Goal: Task Accomplishment & Management: Manage account settings

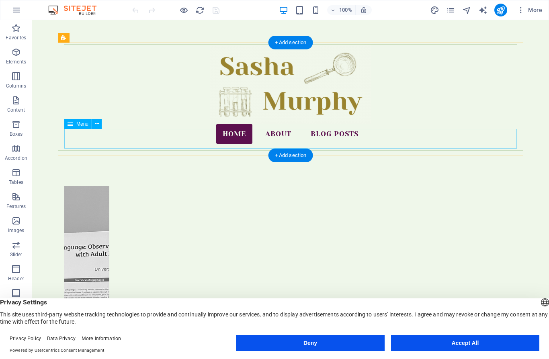
scroll to position [3, 0]
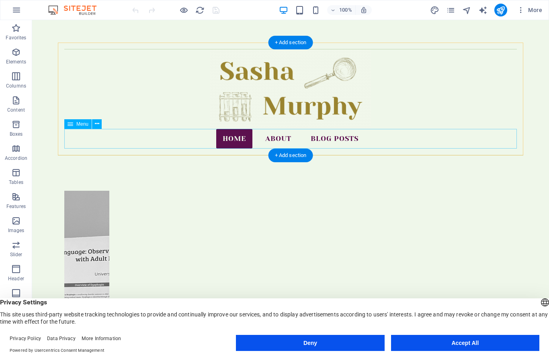
click at [327, 137] on nav "Home About Blog Posts" at bounding box center [290, 139] width 453 height 20
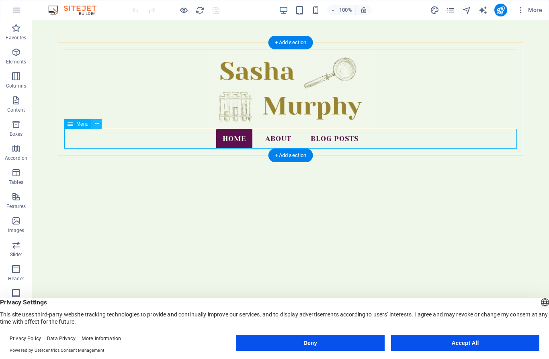
click at [96, 125] on icon at bounding box center [97, 124] width 4 height 8
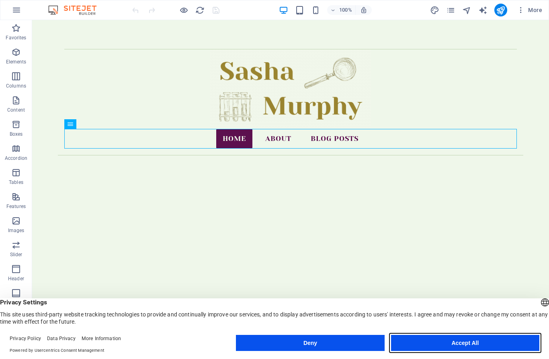
click at [426, 351] on button "Accept All" at bounding box center [465, 343] width 148 height 16
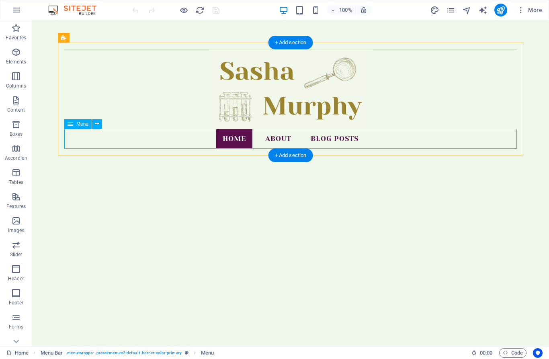
click at [109, 142] on nav "Home About Blog Posts" at bounding box center [290, 139] width 453 height 20
click at [97, 127] on icon at bounding box center [97, 124] width 4 height 8
click at [295, 142] on nav "Home About Blog Posts" at bounding box center [290, 139] width 453 height 20
click at [285, 138] on nav "Home About Blog Posts" at bounding box center [290, 139] width 453 height 20
click at [352, 139] on nav "Home About Blog Posts" at bounding box center [290, 139] width 453 height 20
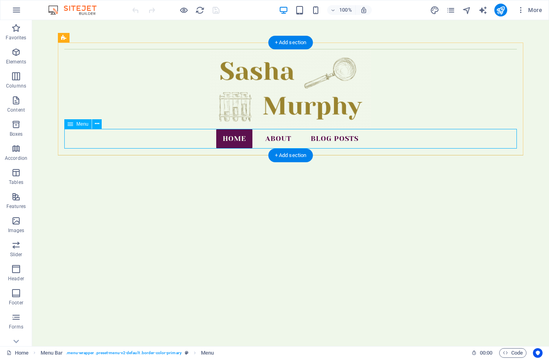
drag, startPoint x: 352, startPoint y: 139, endPoint x: 219, endPoint y: 145, distance: 132.4
click at [352, 139] on nav "Home About Blog Posts" at bounding box center [290, 139] width 453 height 20
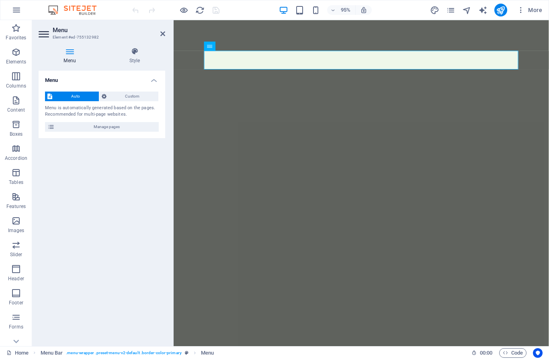
scroll to position [96, 0]
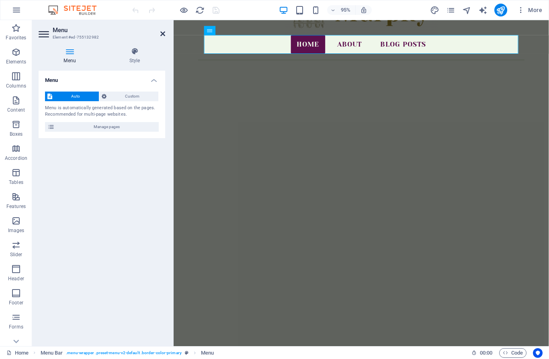
click at [161, 35] on icon at bounding box center [162, 34] width 5 height 6
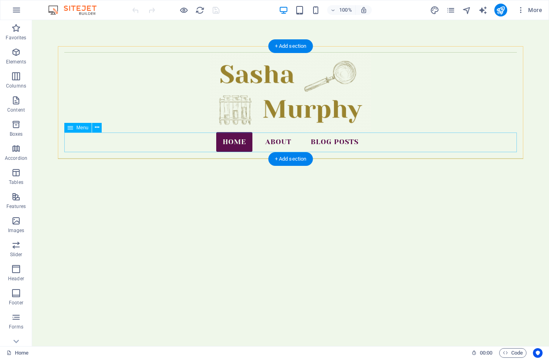
scroll to position [0, 0]
click at [266, 145] on nav "Home About Blog Posts" at bounding box center [290, 142] width 453 height 20
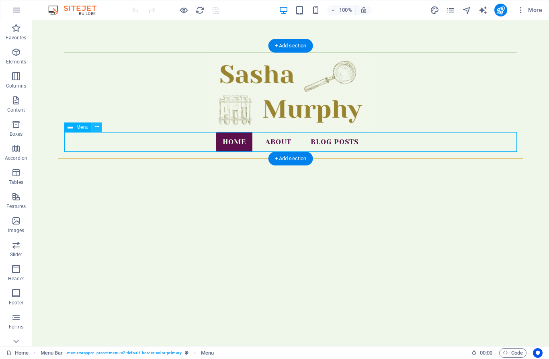
click at [96, 131] on icon at bounding box center [97, 127] width 4 height 8
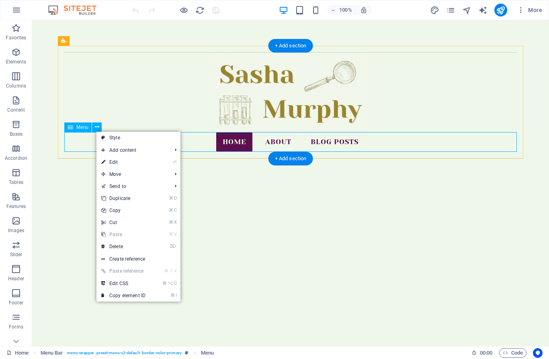
click at [83, 143] on nav "Home About Blog Posts" at bounding box center [290, 142] width 453 height 20
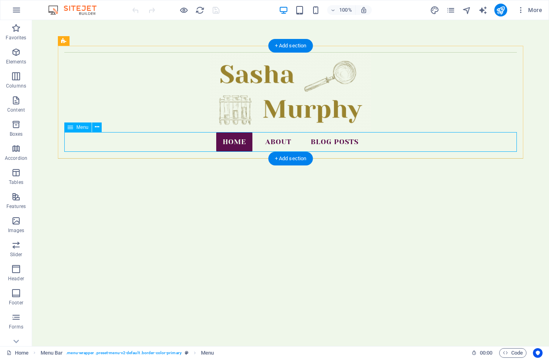
click at [83, 143] on nav "Home About Blog Posts" at bounding box center [290, 142] width 453 height 20
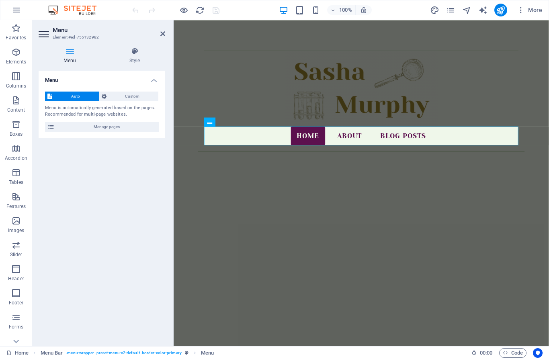
drag, startPoint x: 51, startPoint y: 123, endPoint x: 83, endPoint y: 143, distance: 37.9
click at [83, 143] on div "Menu Auto Custom Menu is automatically generated based on the pages. Recommende…" at bounding box center [102, 205] width 127 height 269
click at [114, 130] on span "Manage pages" at bounding box center [106, 127] width 99 height 10
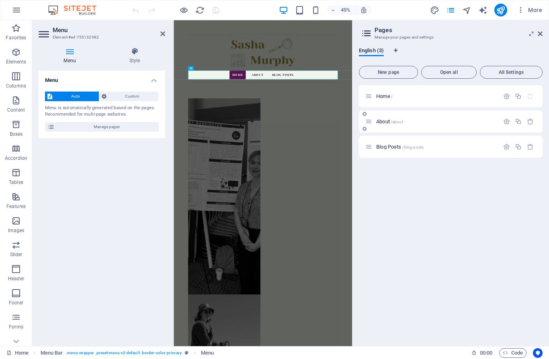
click at [394, 121] on span "/about" at bounding box center [397, 122] width 12 height 4
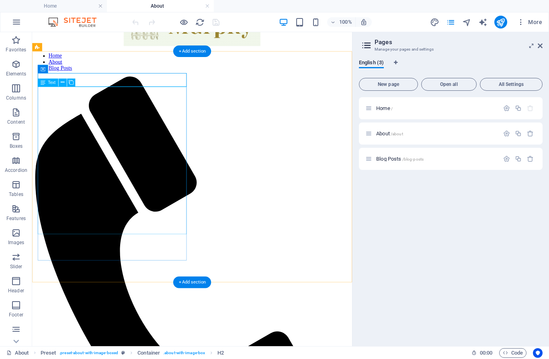
scroll to position [80, 0]
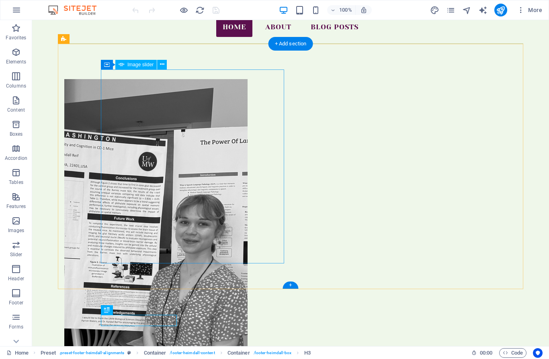
scroll to position [99, 0]
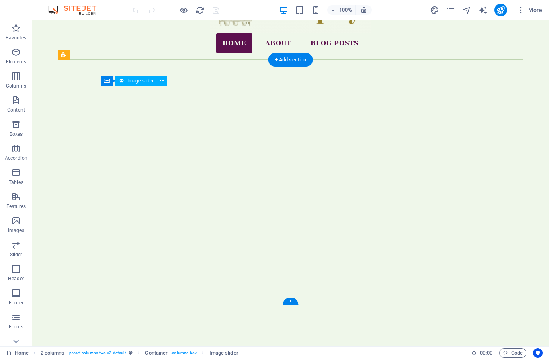
click at [330, 43] on nav "Home About Blog Posts" at bounding box center [290, 43] width 453 height 20
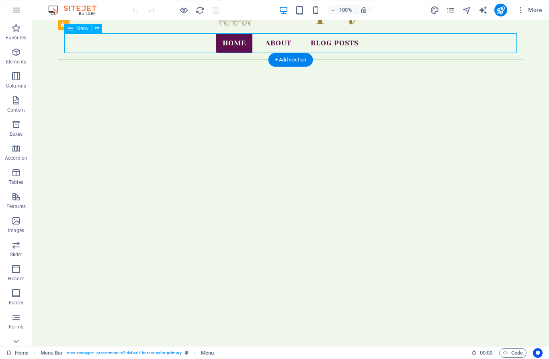
click at [330, 43] on nav "Home About Blog Posts" at bounding box center [290, 43] width 453 height 20
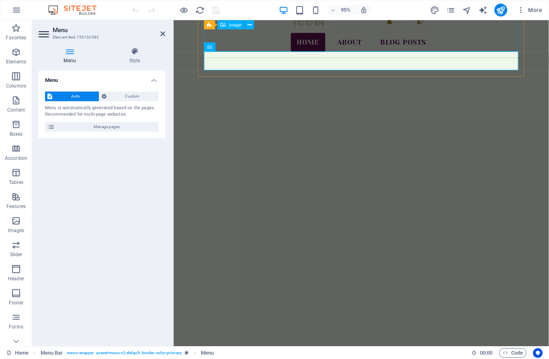
scroll to position [79, 0]
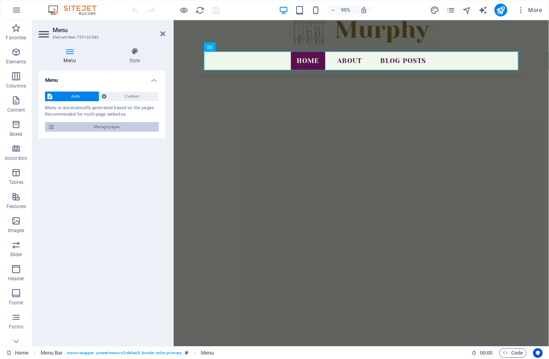
click at [67, 129] on span "Manage pages" at bounding box center [106, 127] width 99 height 10
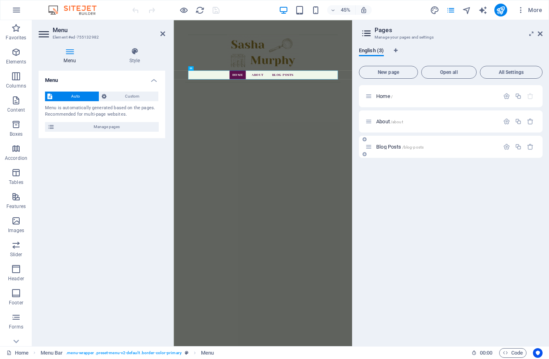
click at [463, 144] on p "Blog Posts /blog-posts" at bounding box center [436, 146] width 121 height 5
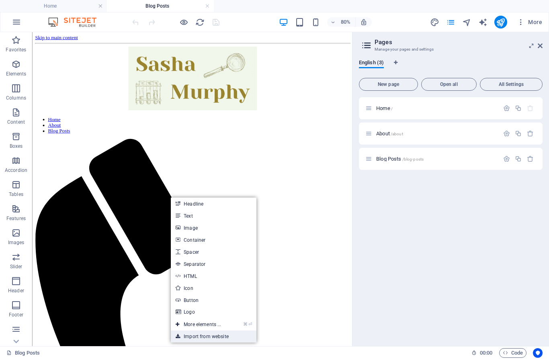
click at [213, 337] on link "Import from website" at bounding box center [213, 337] width 85 height 12
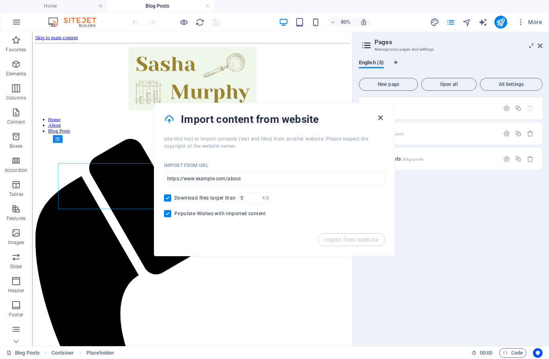
click at [385, 119] on icon "button" at bounding box center [380, 117] width 9 height 9
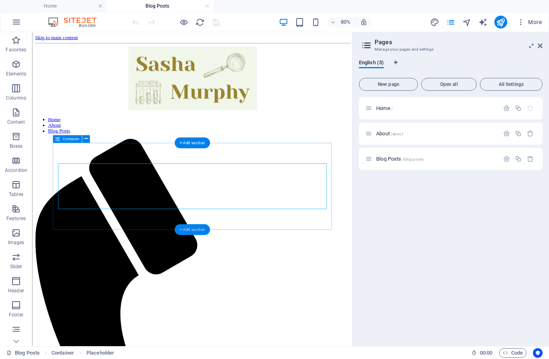
click at [189, 228] on div "+ Add section" at bounding box center [192, 229] width 36 height 11
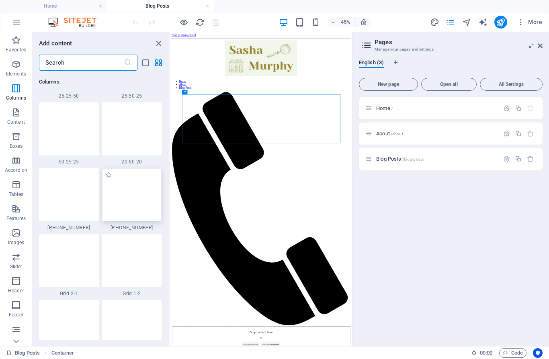
scroll to position [847, 0]
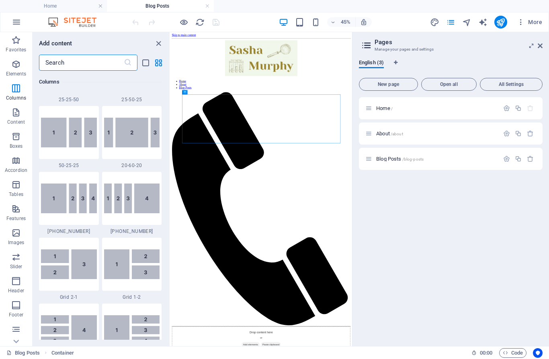
click at [156, 49] on div "Add content ​ Favorites 1 Star Headline 1 Star Container Elements 1 Star Headli…" at bounding box center [101, 189] width 137 height 314
click at [158, 42] on icon "close panel" at bounding box center [158, 43] width 9 height 9
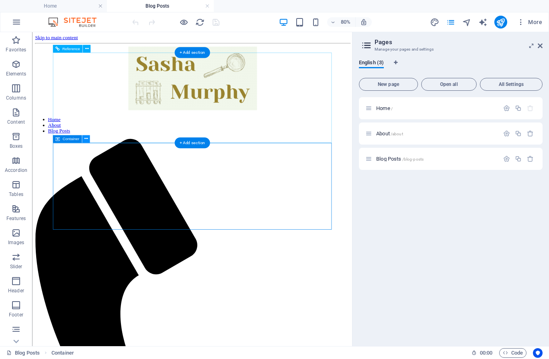
click at [86, 141] on icon at bounding box center [86, 139] width 4 height 7
click at [226, 158] on nav "Home About Blog Posts" at bounding box center [231, 149] width 393 height 22
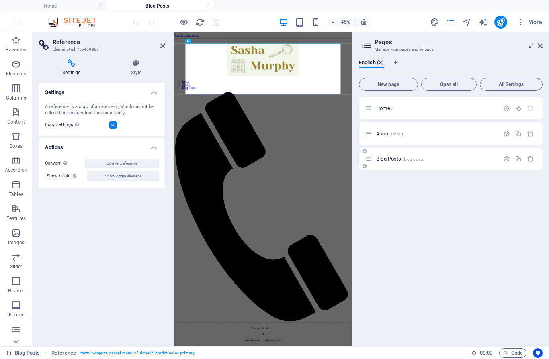
click at [476, 133] on p "About /about" at bounding box center [436, 133] width 121 height 5
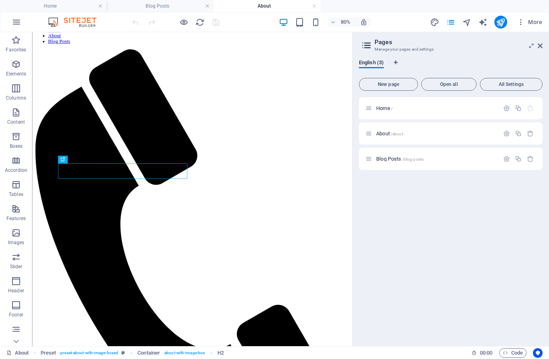
scroll to position [0, 0]
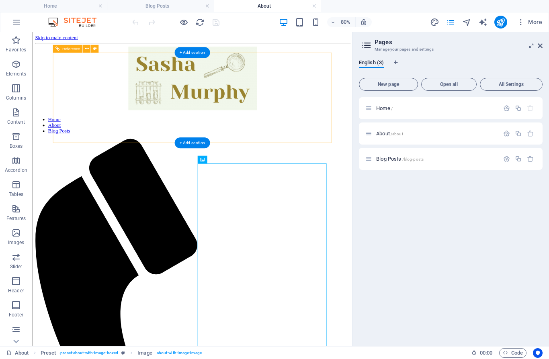
click at [370, 109] on figure at bounding box center [231, 90] width 393 height 81
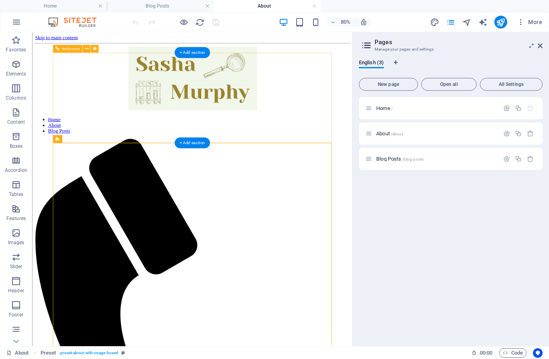
click at [279, 131] on figure at bounding box center [231, 90] width 393 height 81
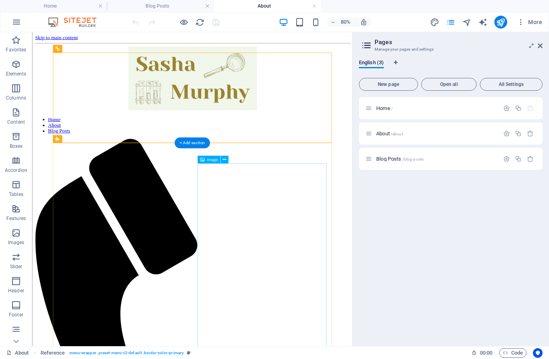
click at [224, 161] on icon at bounding box center [225, 159] width 4 height 7
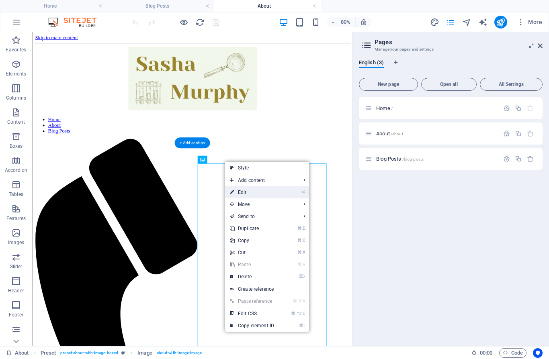
click at [244, 190] on link "⏎ Edit" at bounding box center [252, 192] width 54 height 12
select select "%"
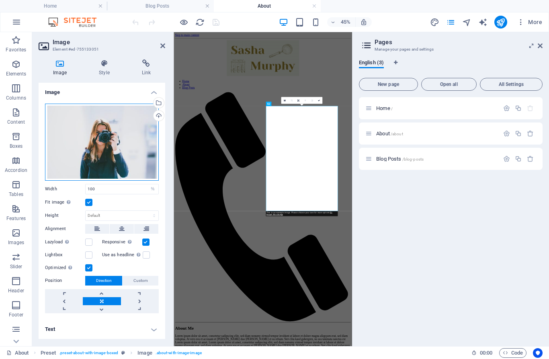
click at [83, 131] on div "Drag files here, click to choose files or select files from Files or our free s…" at bounding box center [102, 142] width 114 height 77
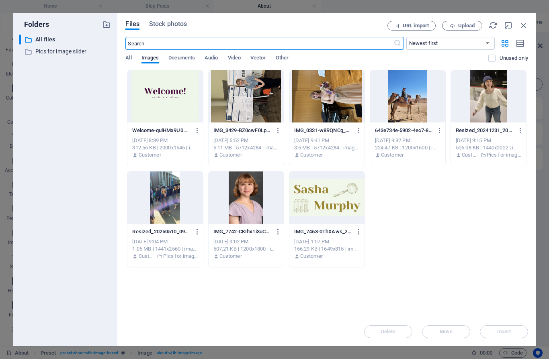
scroll to position [1431, 0]
click at [459, 23] on span "Upload" at bounding box center [466, 25] width 16 height 5
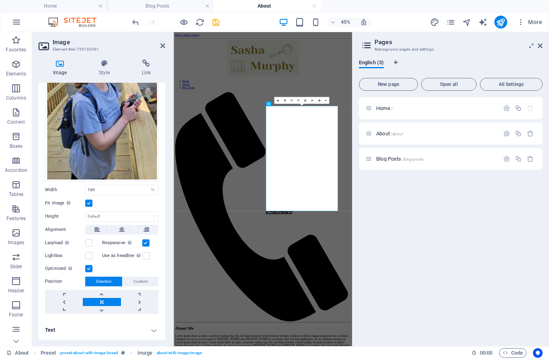
scroll to position [121, 0]
click at [284, 100] on icon at bounding box center [284, 100] width 2 height 2
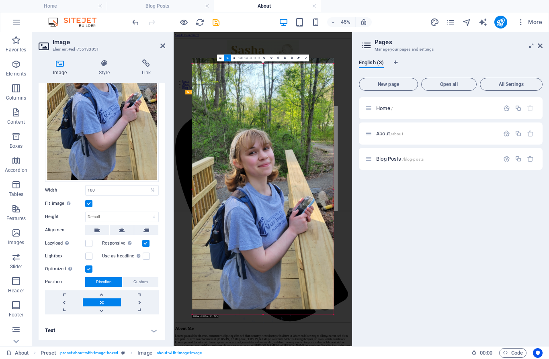
drag, startPoint x: 270, startPoint y: 79, endPoint x: 267, endPoint y: 67, distance: 12.3
click at [267, 67] on div at bounding box center [262, 184] width 141 height 252
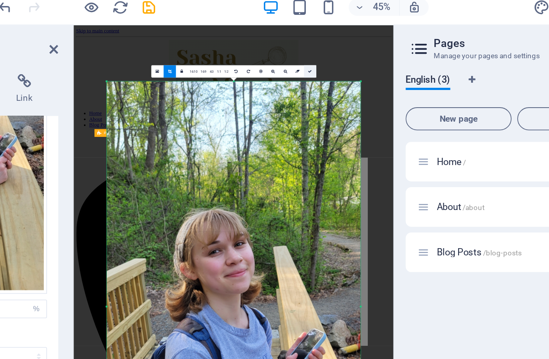
click at [304, 57] on icon at bounding box center [305, 58] width 2 height 2
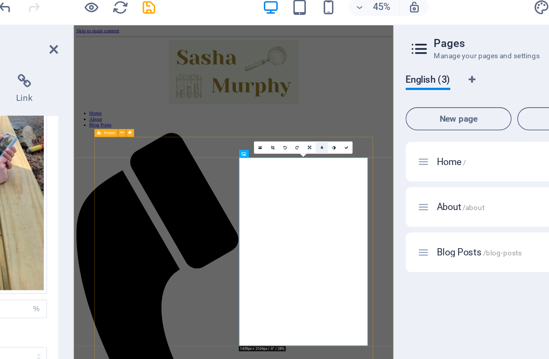
click at [309, 97] on link at bounding box center [312, 100] width 7 height 7
click at [321, 99] on icon at bounding box center [322, 100] width 2 height 2
click at [309, 99] on icon at bounding box center [309, 100] width 1 height 2
click at [316, 97] on link at bounding box center [319, 100] width 7 height 7
click at [318, 99] on icon at bounding box center [319, 100] width 2 height 2
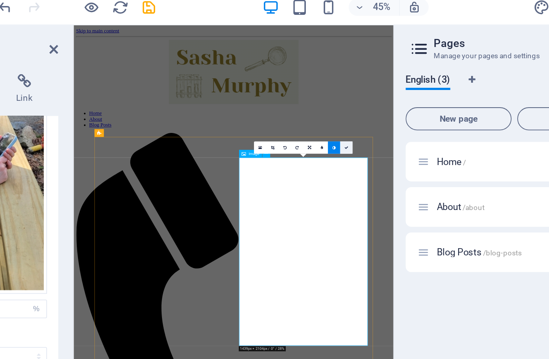
click at [322, 97] on link at bounding box center [325, 100] width 7 height 7
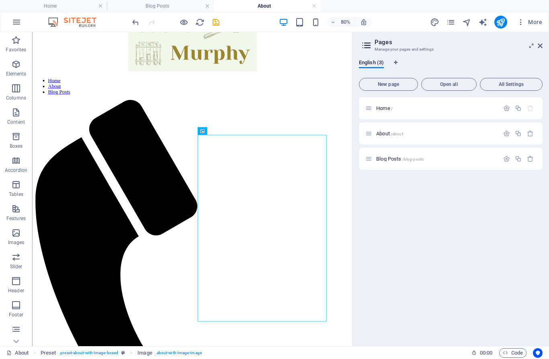
scroll to position [33, 0]
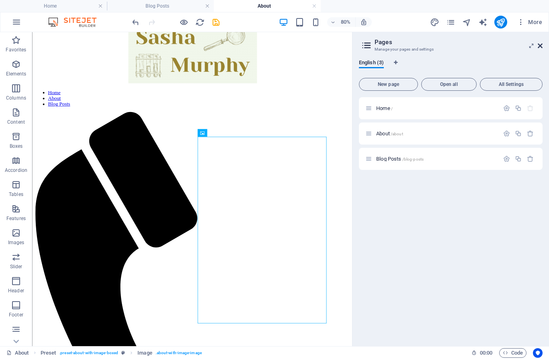
click at [540, 48] on icon at bounding box center [540, 46] width 5 height 6
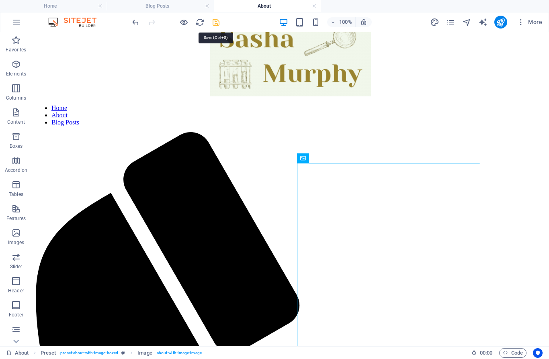
click at [216, 25] on icon "save" at bounding box center [215, 22] width 9 height 9
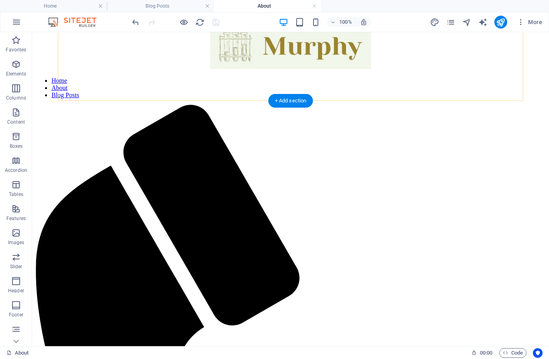
scroll to position [34, 0]
